Goal: Transaction & Acquisition: Purchase product/service

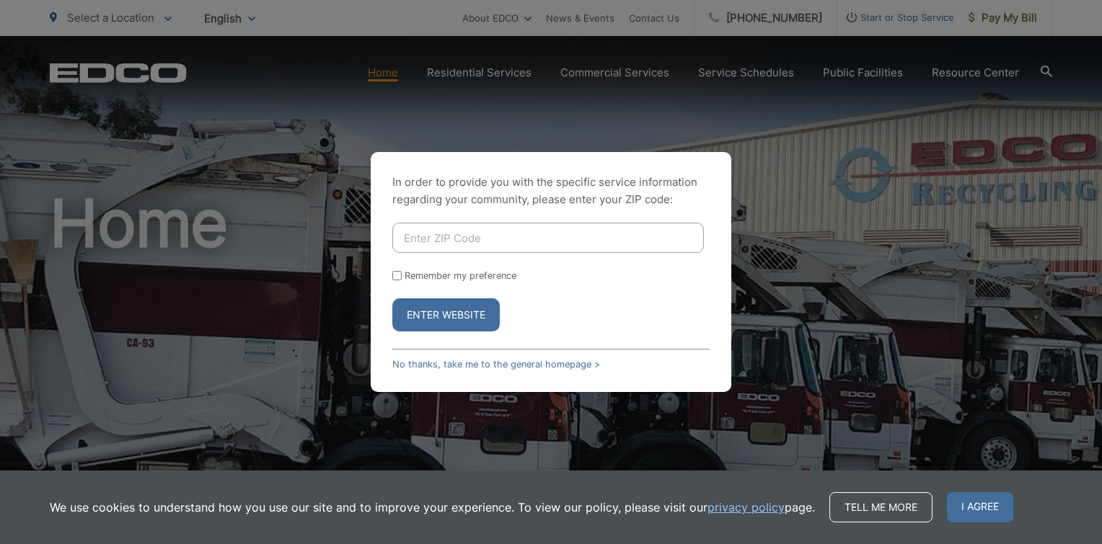
click at [424, 231] on input "Enter ZIP Code" at bounding box center [547, 238] width 311 height 30
type input "92078"
click at [436, 321] on button "Enter Website" at bounding box center [445, 315] width 107 height 33
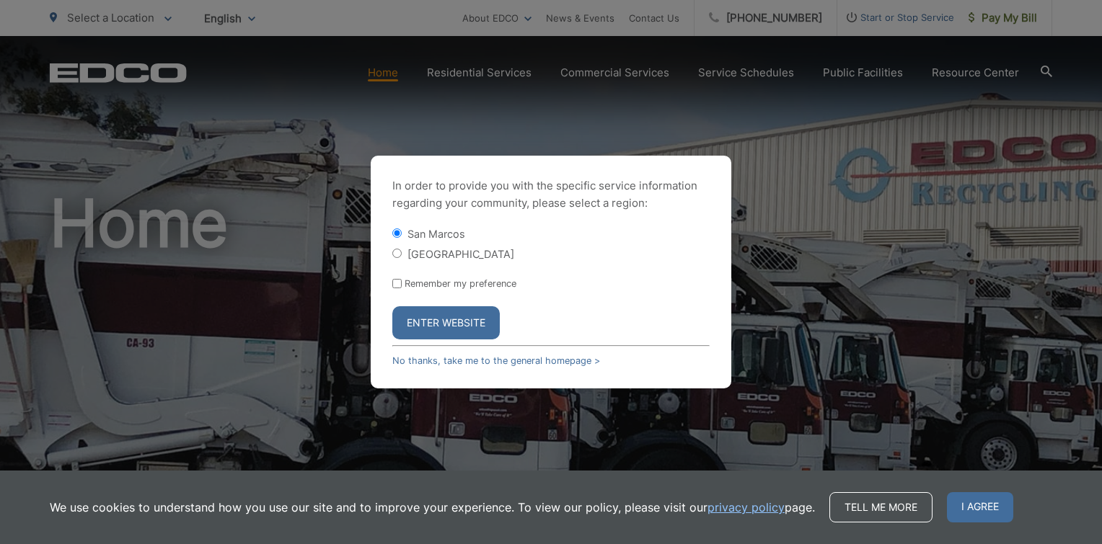
click at [437, 323] on button "Enter Website" at bounding box center [445, 322] width 107 height 33
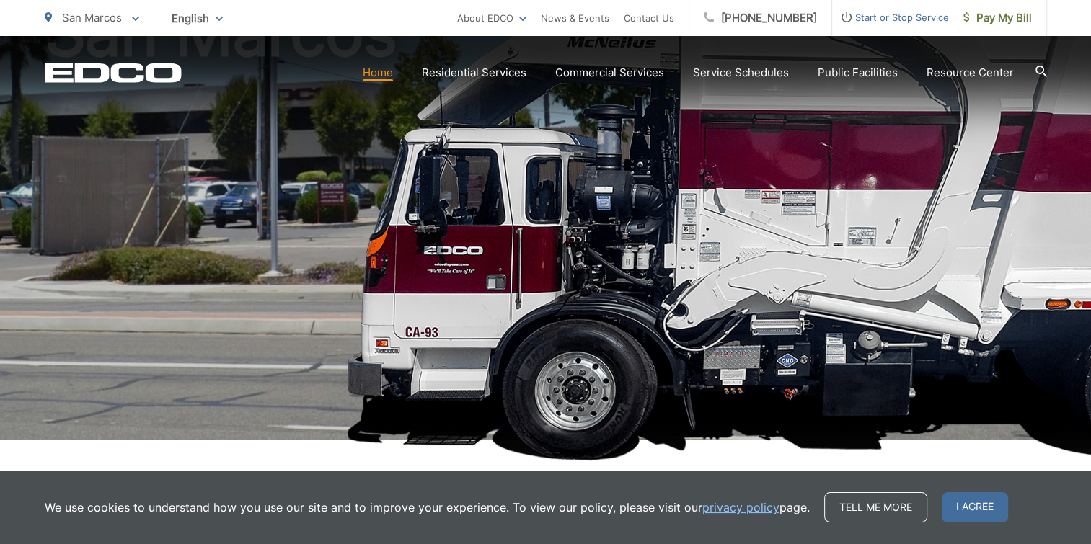
scroll to position [216, 0]
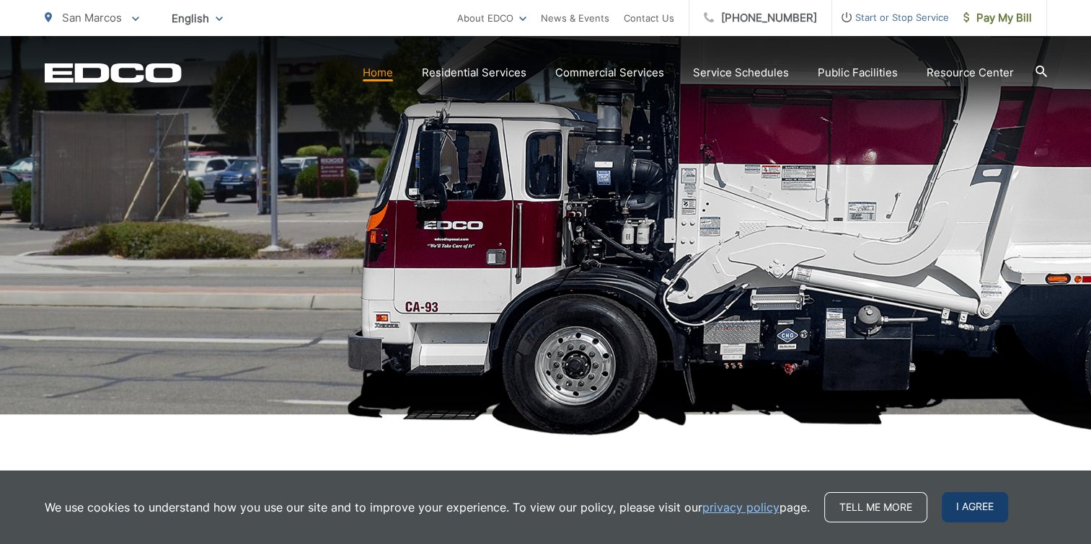
click at [963, 508] on span "I agree" at bounding box center [975, 507] width 66 height 30
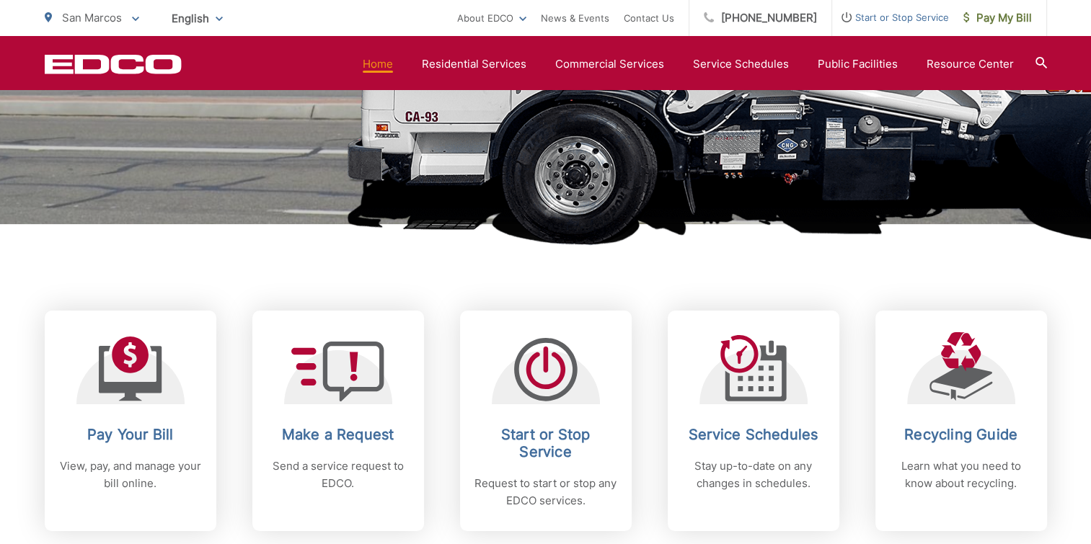
scroll to position [505, 0]
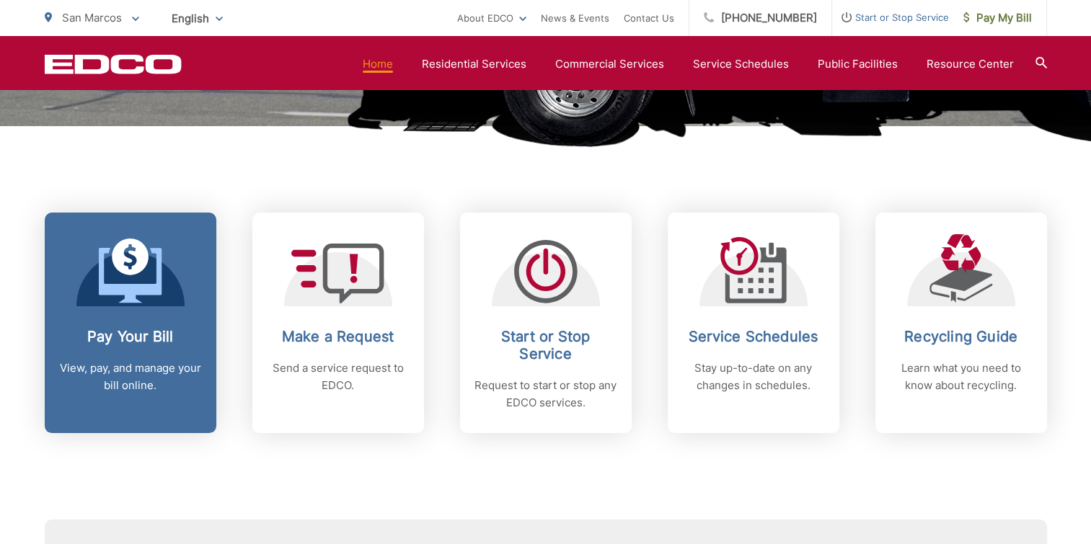
click at [141, 278] on icon at bounding box center [130, 271] width 63 height 65
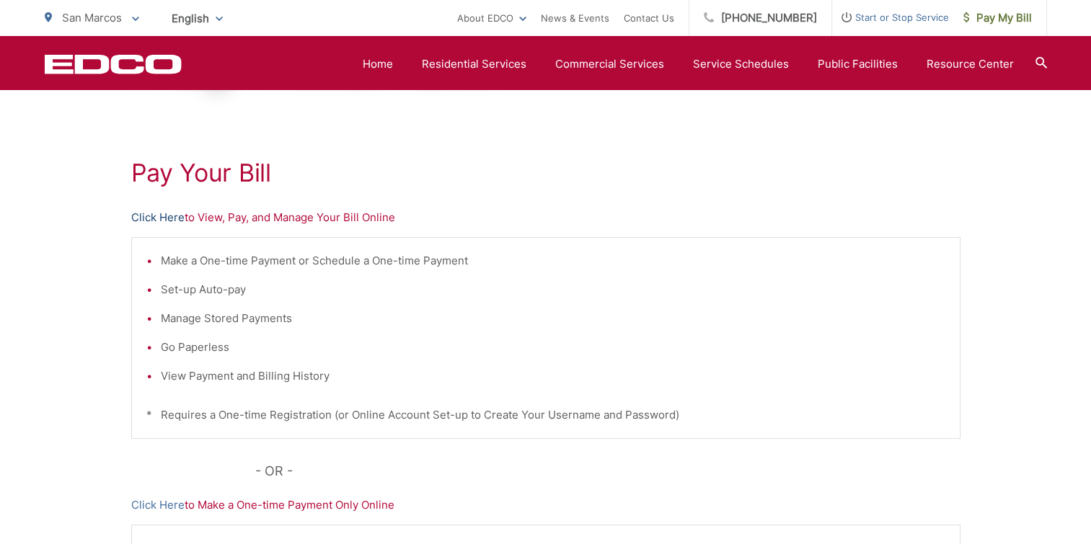
scroll to position [192, 0]
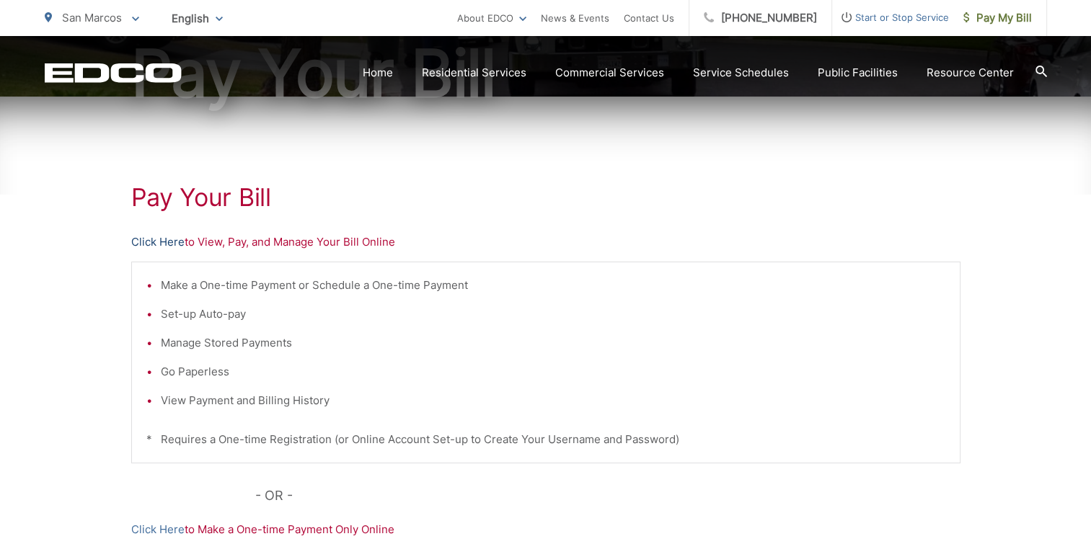
click at [177, 245] on link "Click Here" at bounding box center [157, 242] width 53 height 17
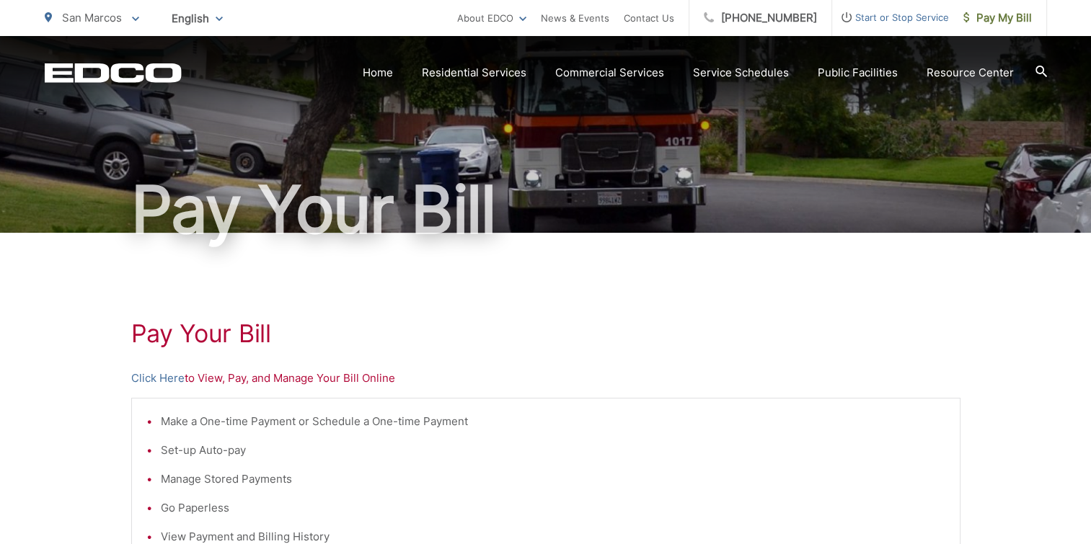
scroll to position [144, 0]
